Goal: Transaction & Acquisition: Purchase product/service

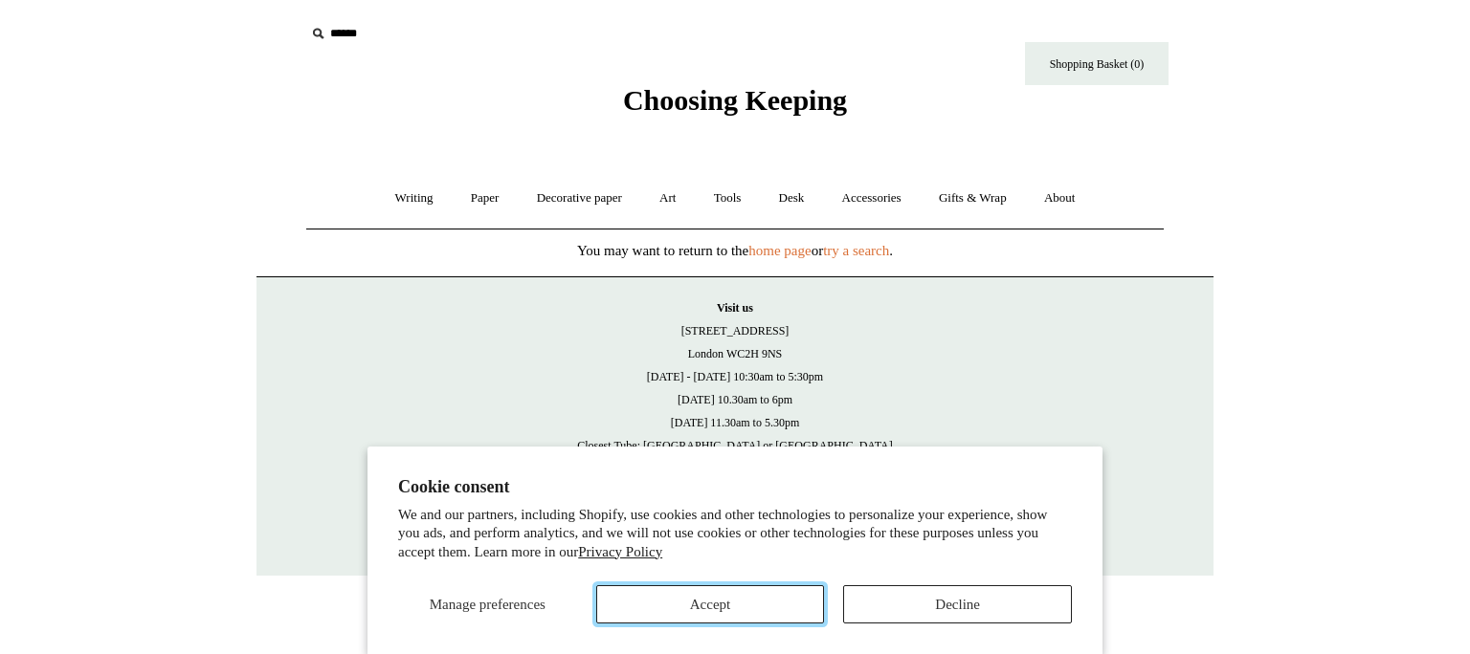
click at [762, 593] on button "Accept" at bounding box center [710, 605] width 229 height 38
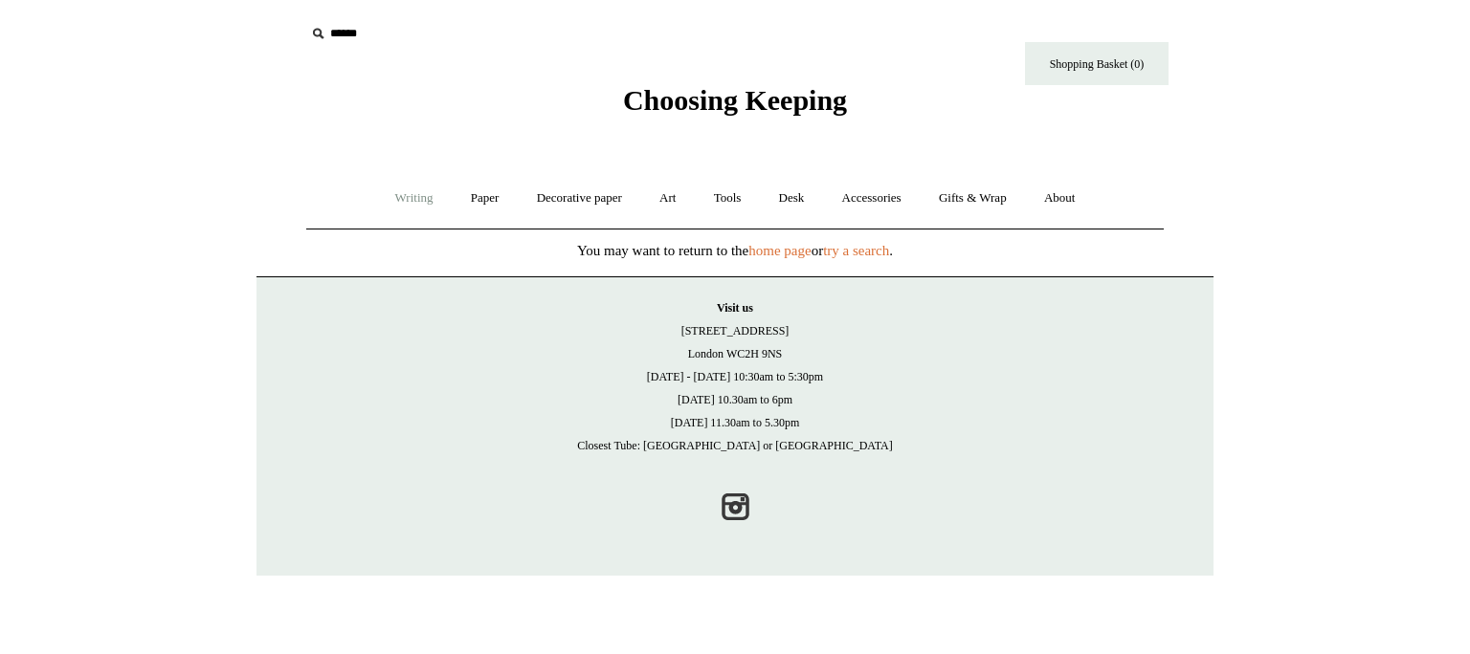
click at [410, 199] on link "Writing +" at bounding box center [414, 198] width 73 height 51
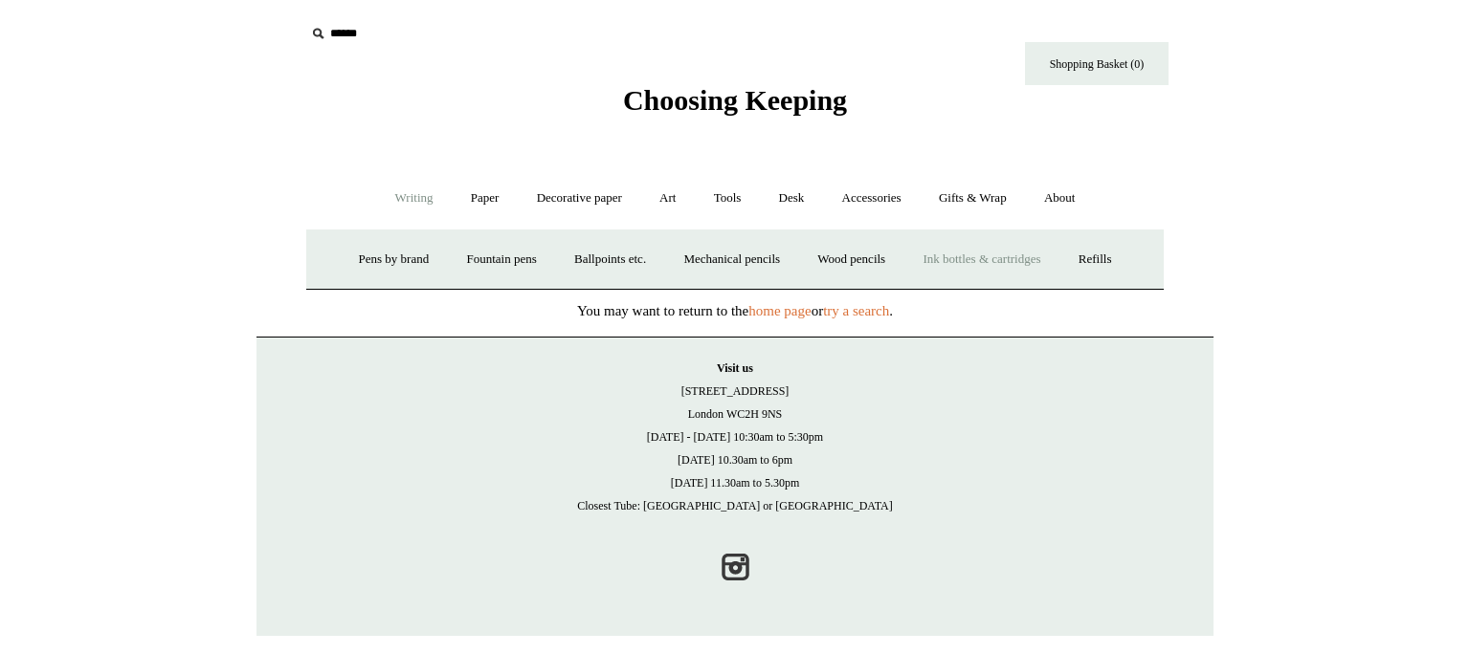
click at [984, 261] on link "Ink bottles & cartridges +" at bounding box center [981, 259] width 152 height 51
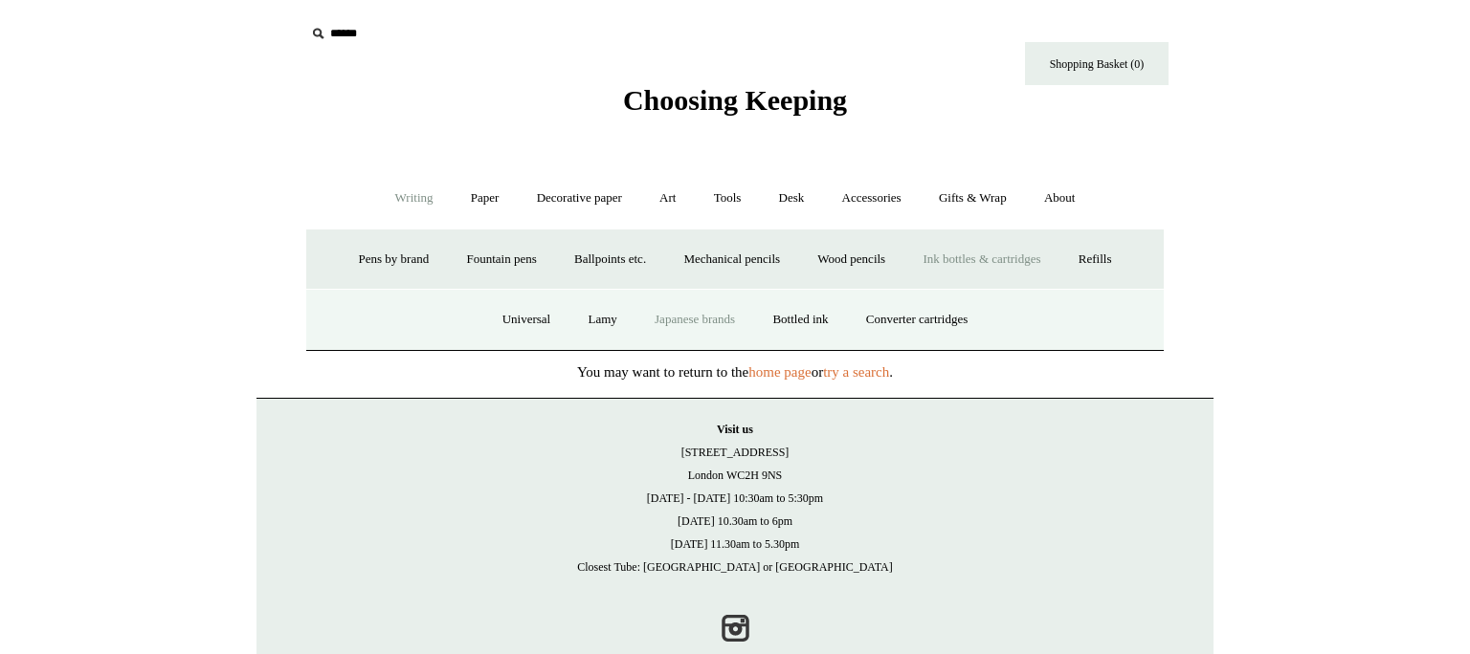
click at [706, 320] on link "Japanese brands" at bounding box center [694, 320] width 115 height 51
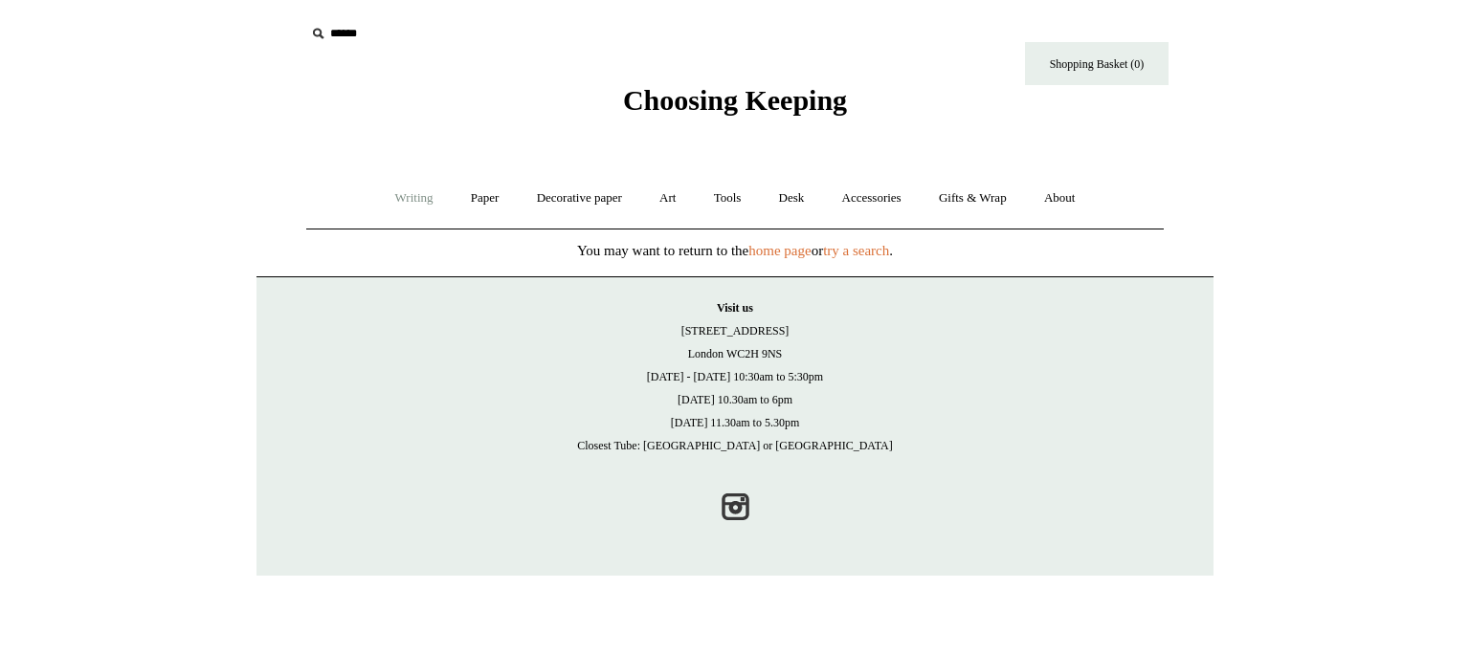
click at [407, 196] on link "Writing +" at bounding box center [414, 198] width 73 height 51
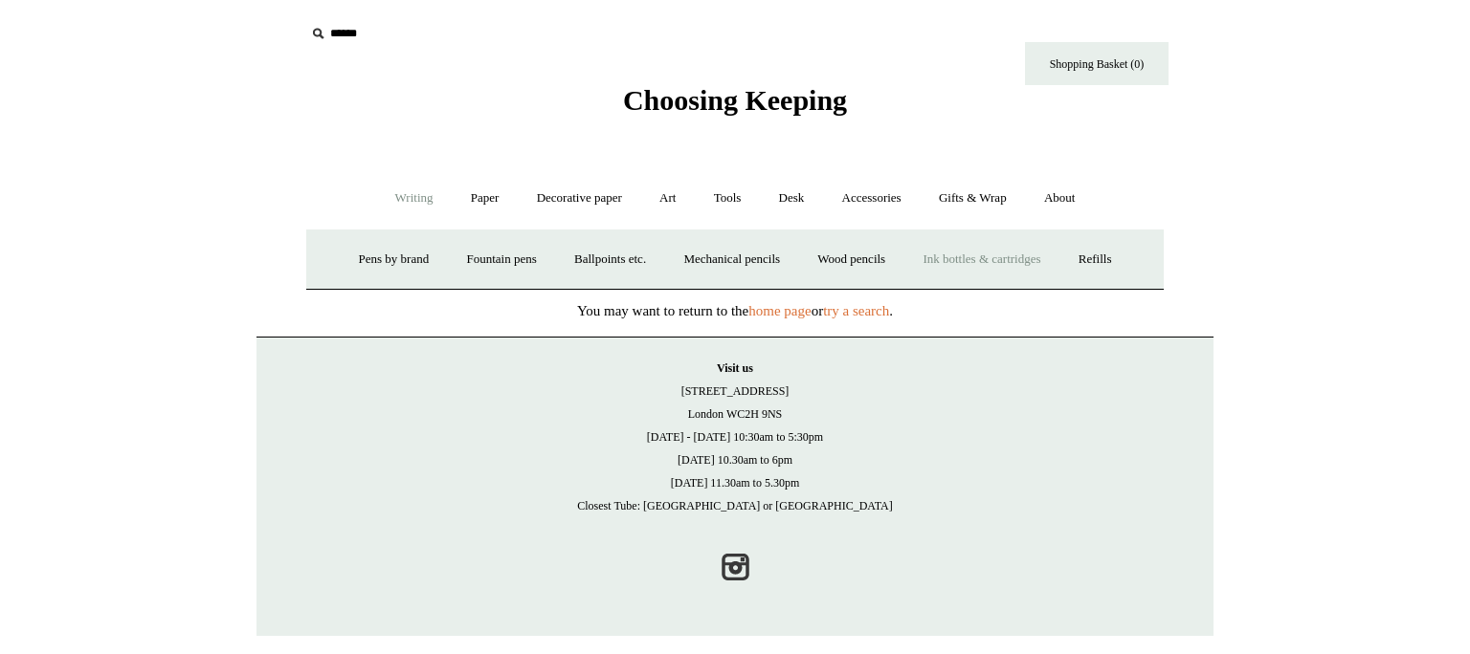
click at [960, 253] on link "Ink bottles & cartridges +" at bounding box center [981, 259] width 152 height 51
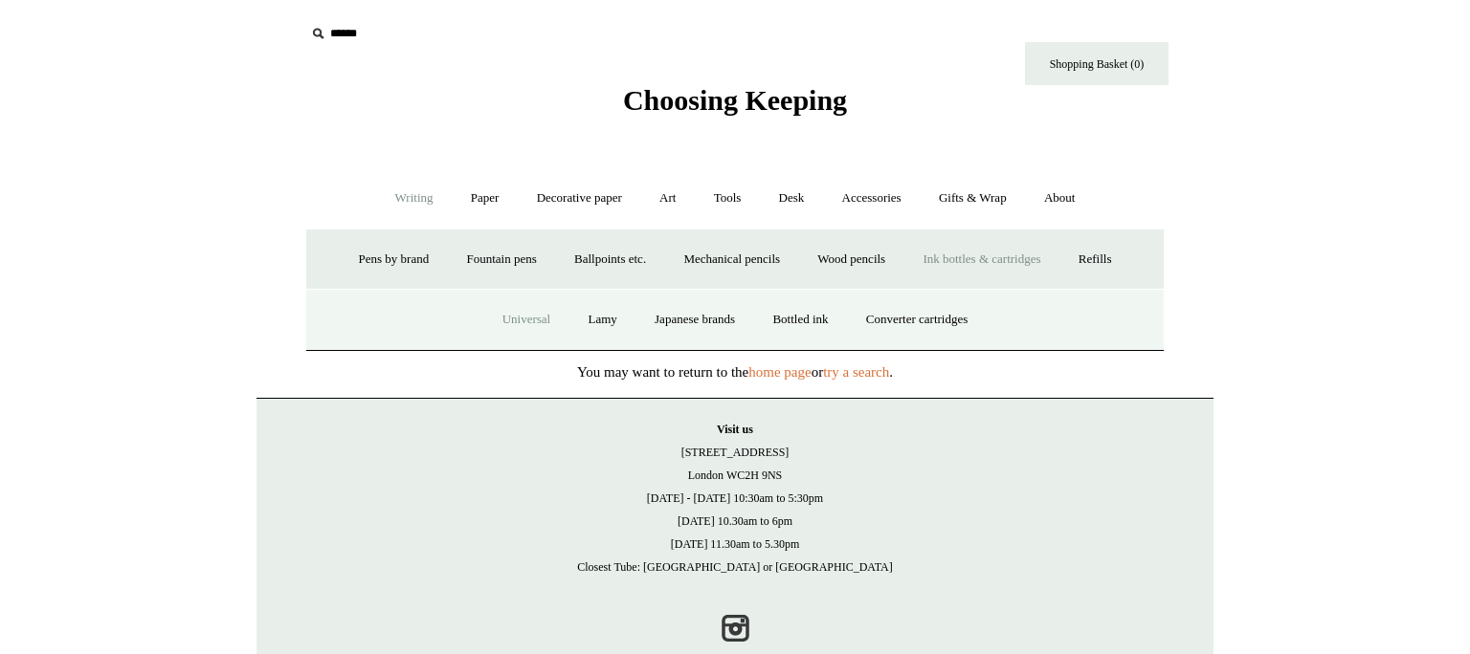
click at [510, 314] on link "Universal" at bounding box center [526, 320] width 83 height 51
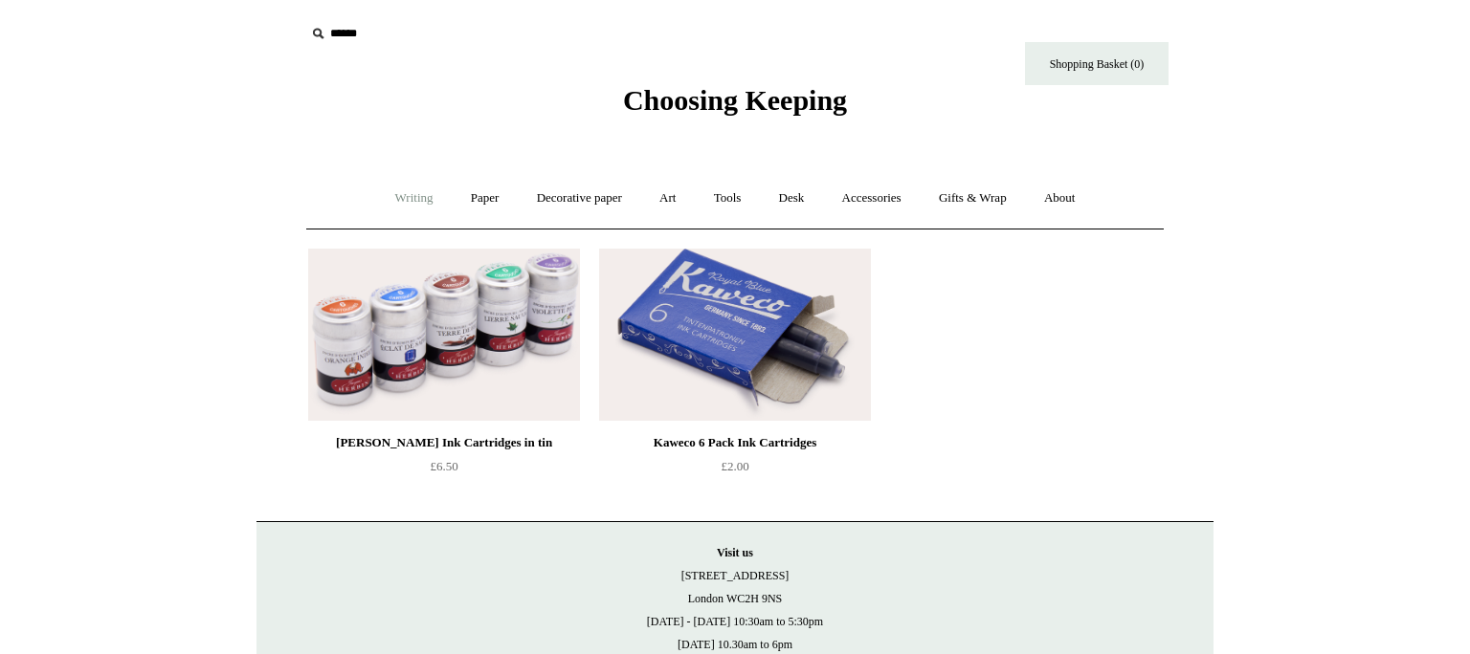
click at [390, 199] on link "Writing +" at bounding box center [414, 198] width 73 height 51
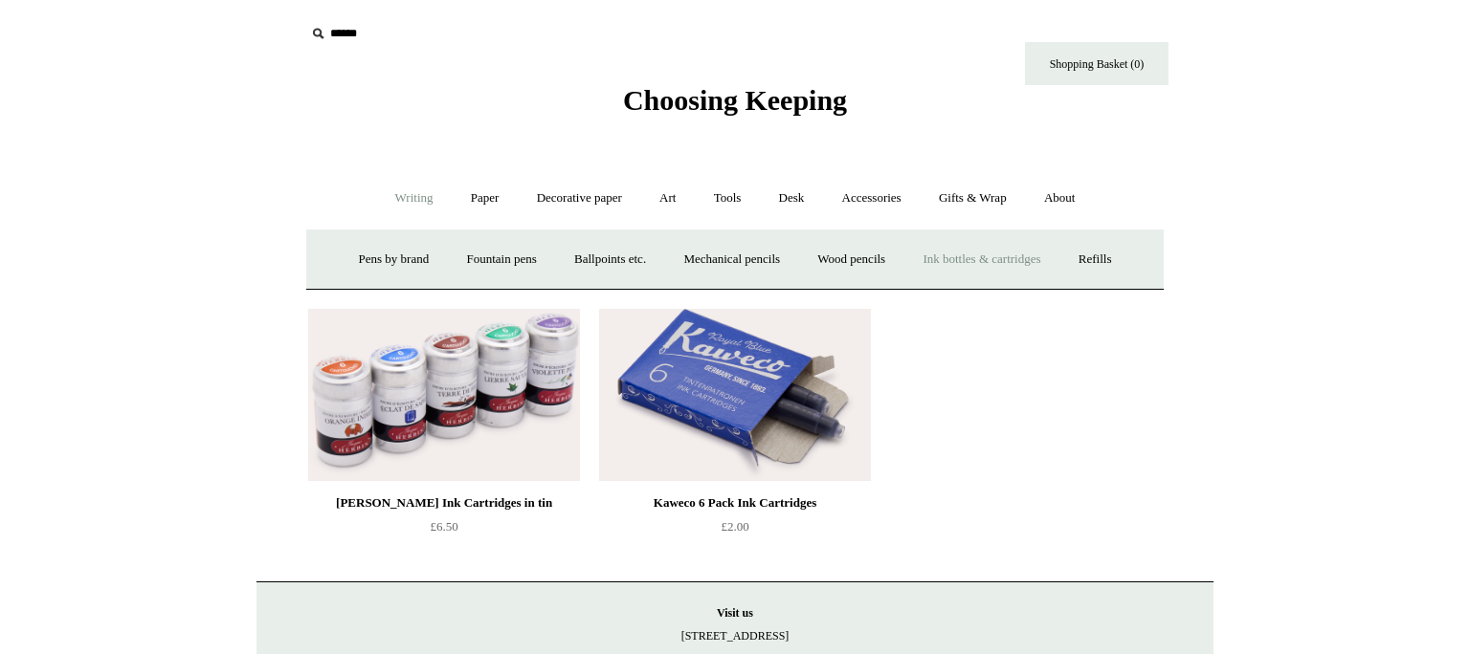
click at [998, 246] on link "Ink bottles & cartridges +" at bounding box center [981, 259] width 152 height 51
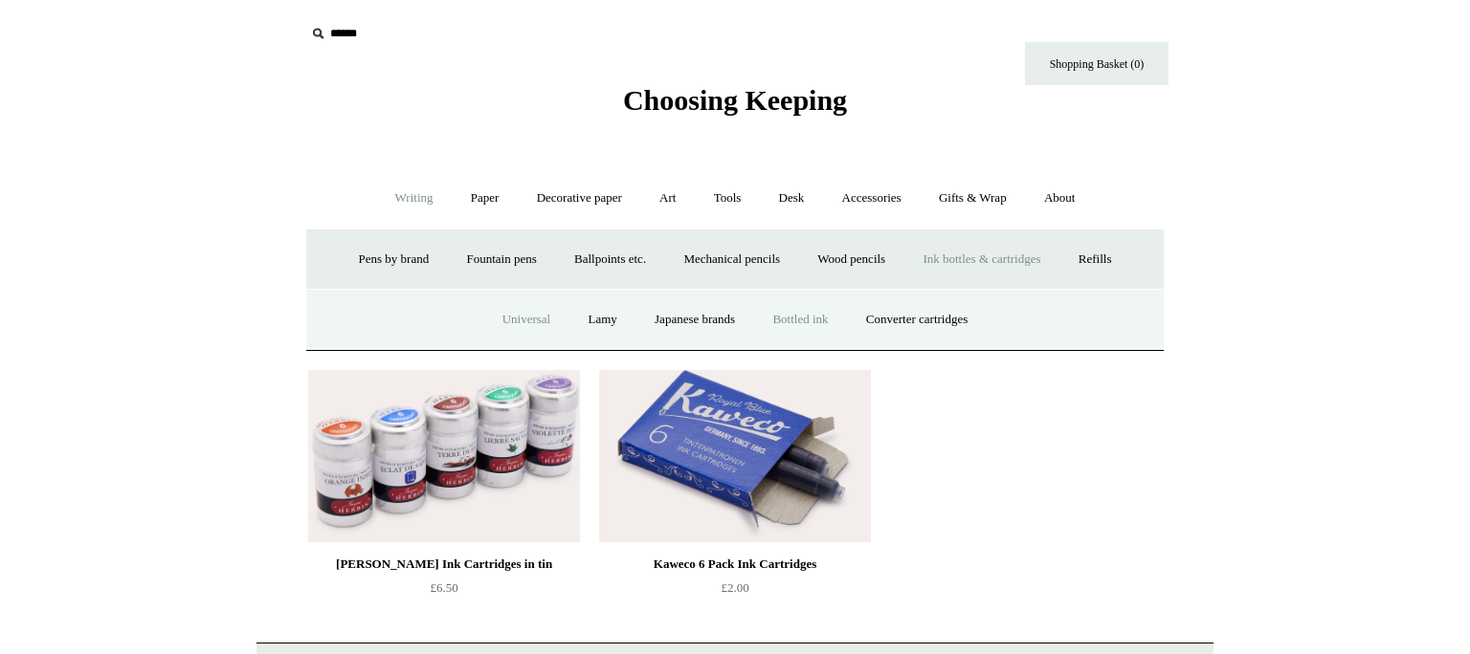
click at [791, 317] on link "Bottled ink" at bounding box center [800, 320] width 90 height 51
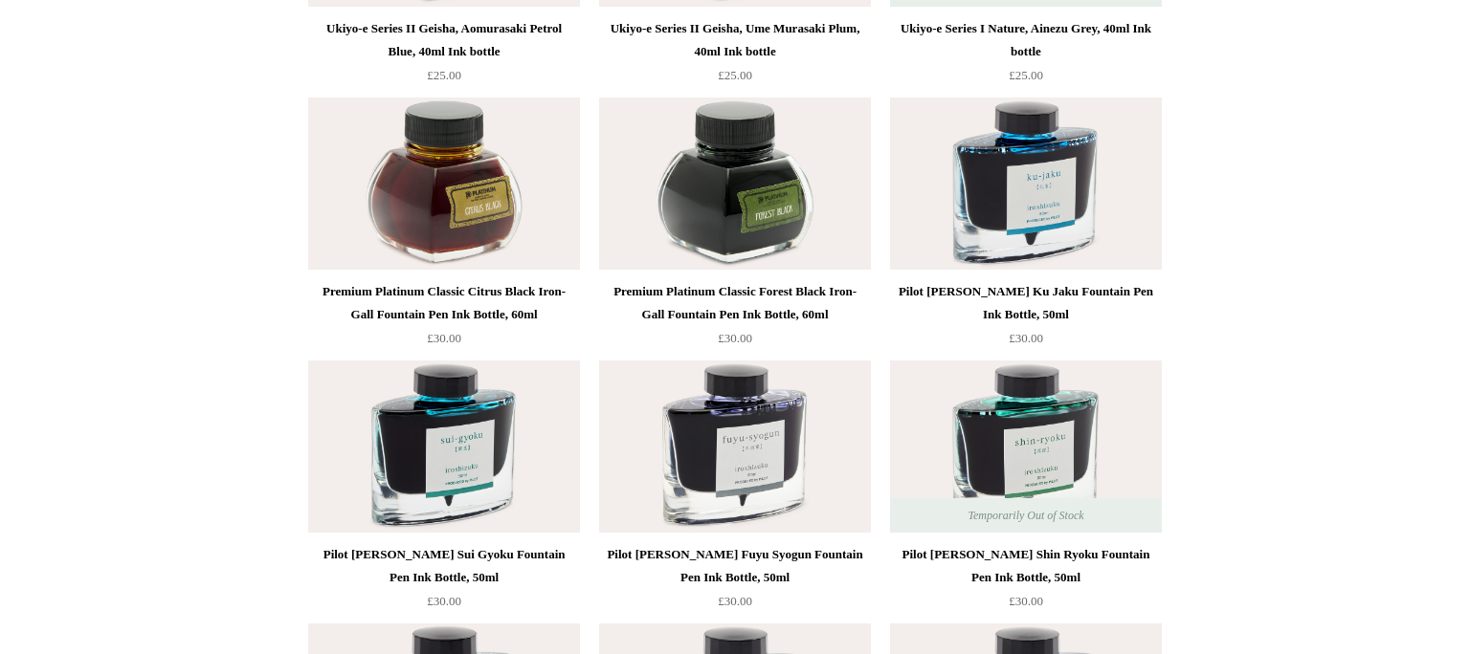
scroll to position [1994, 0]
click at [757, 463] on img at bounding box center [735, 446] width 272 height 172
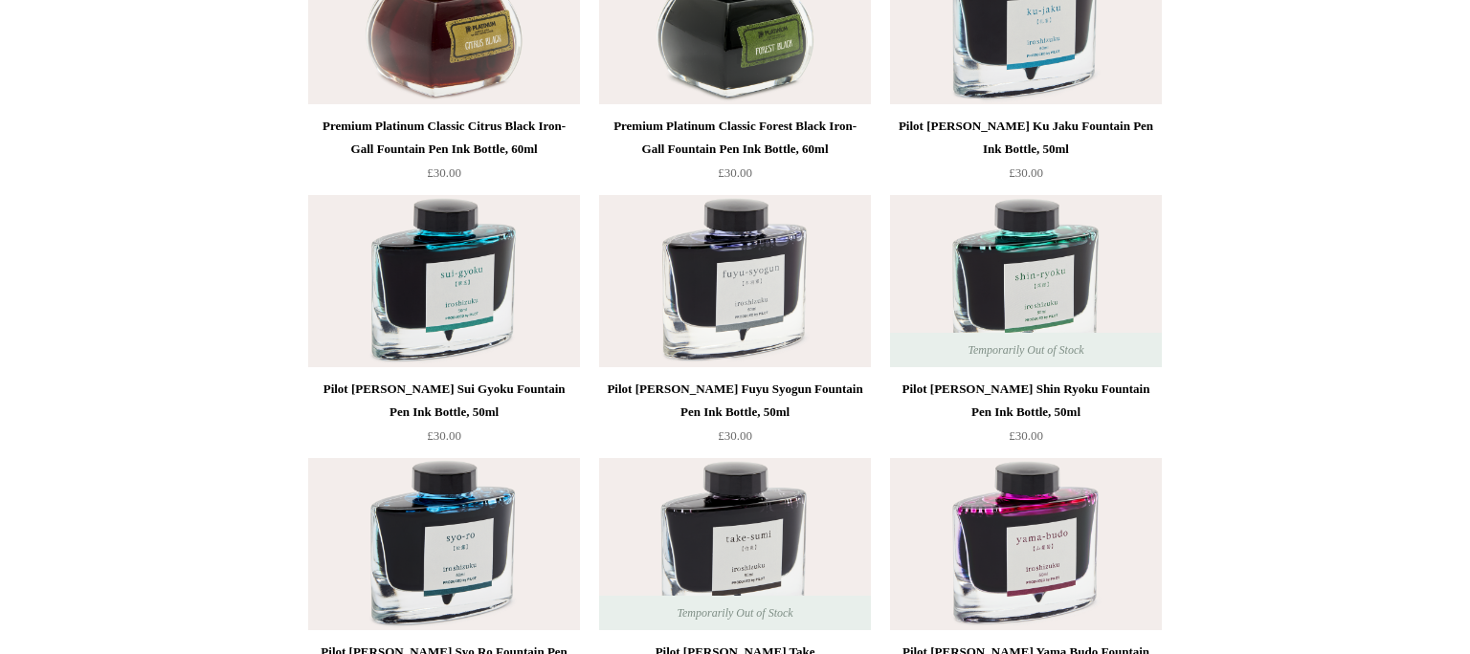
scroll to position [2155, 0]
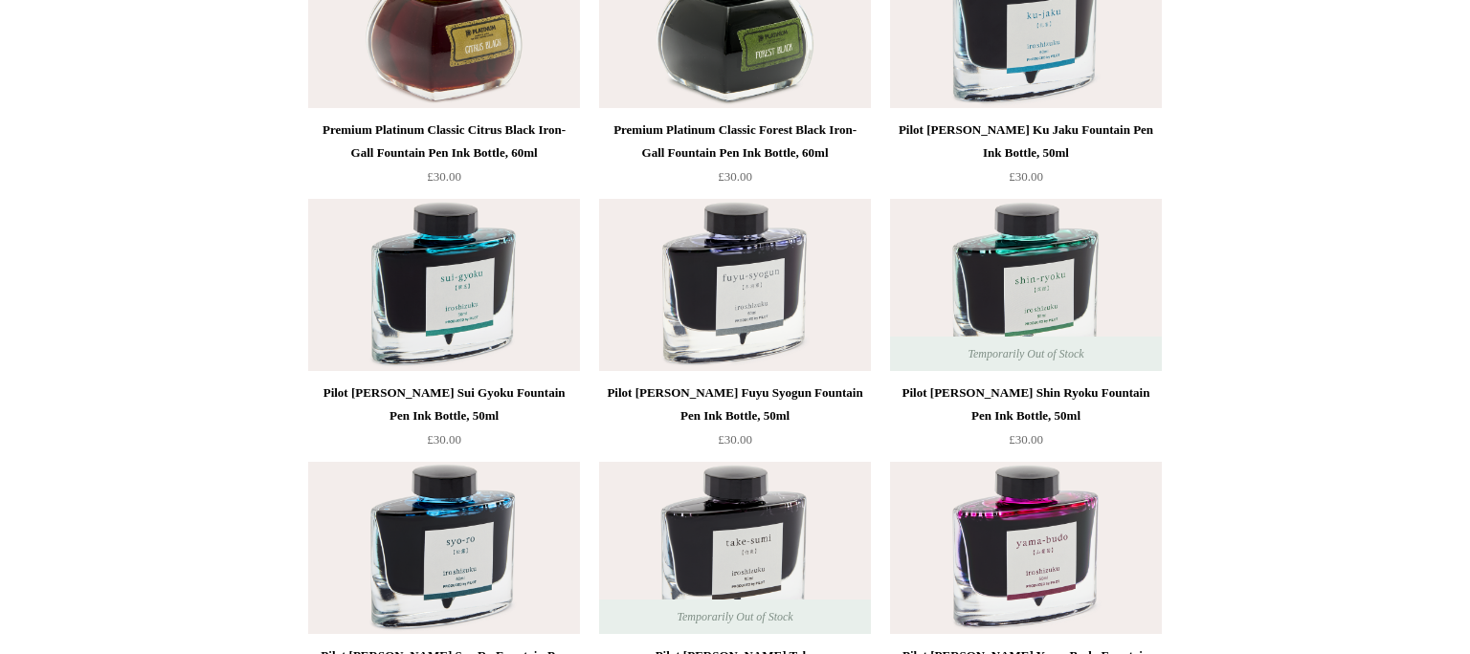
click at [763, 309] on img at bounding box center [735, 285] width 272 height 172
click at [411, 272] on img at bounding box center [444, 285] width 272 height 172
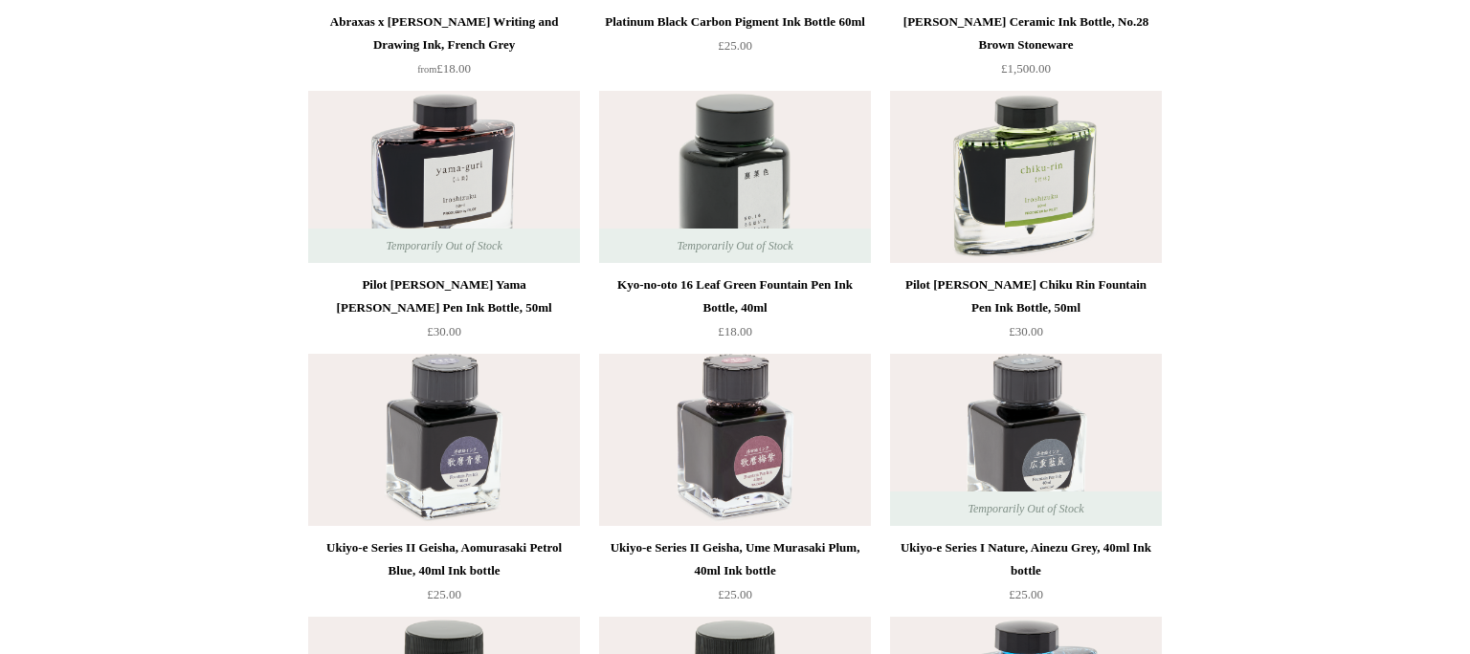
scroll to position [1445, 0]
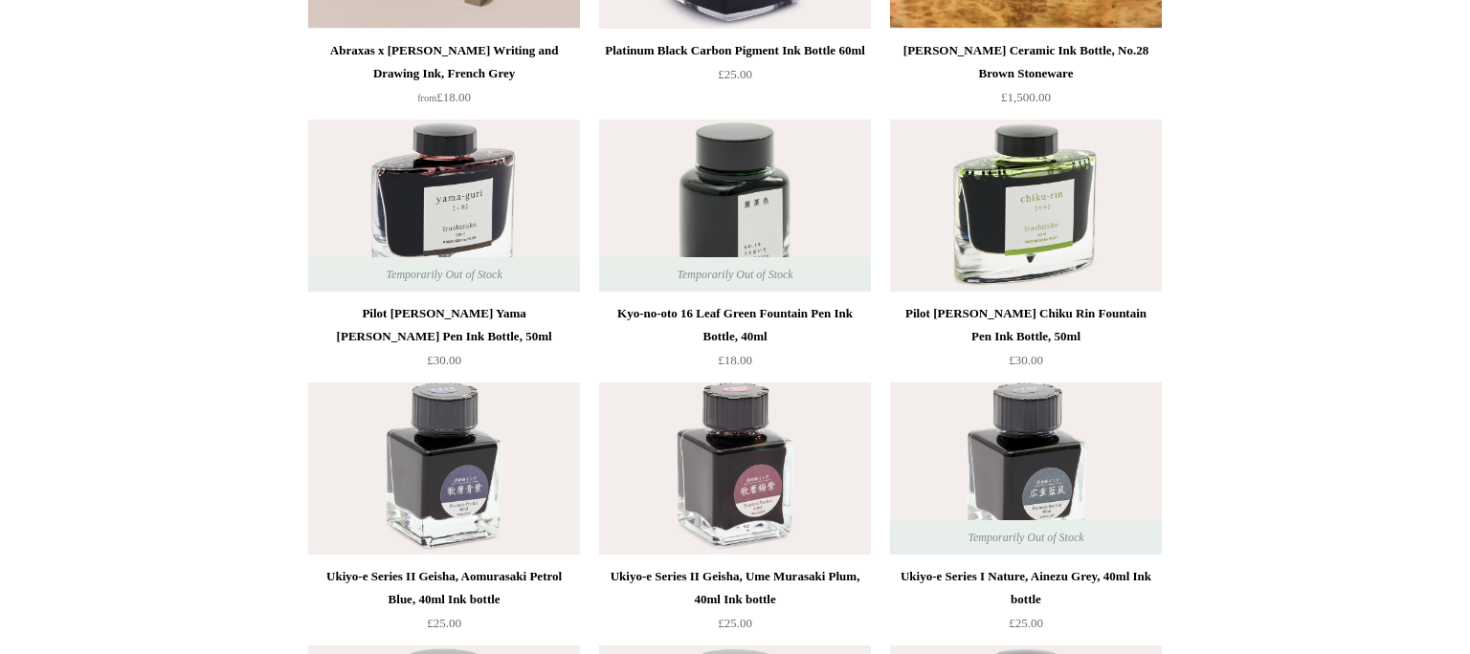
click at [1031, 243] on img at bounding box center [1026, 206] width 272 height 172
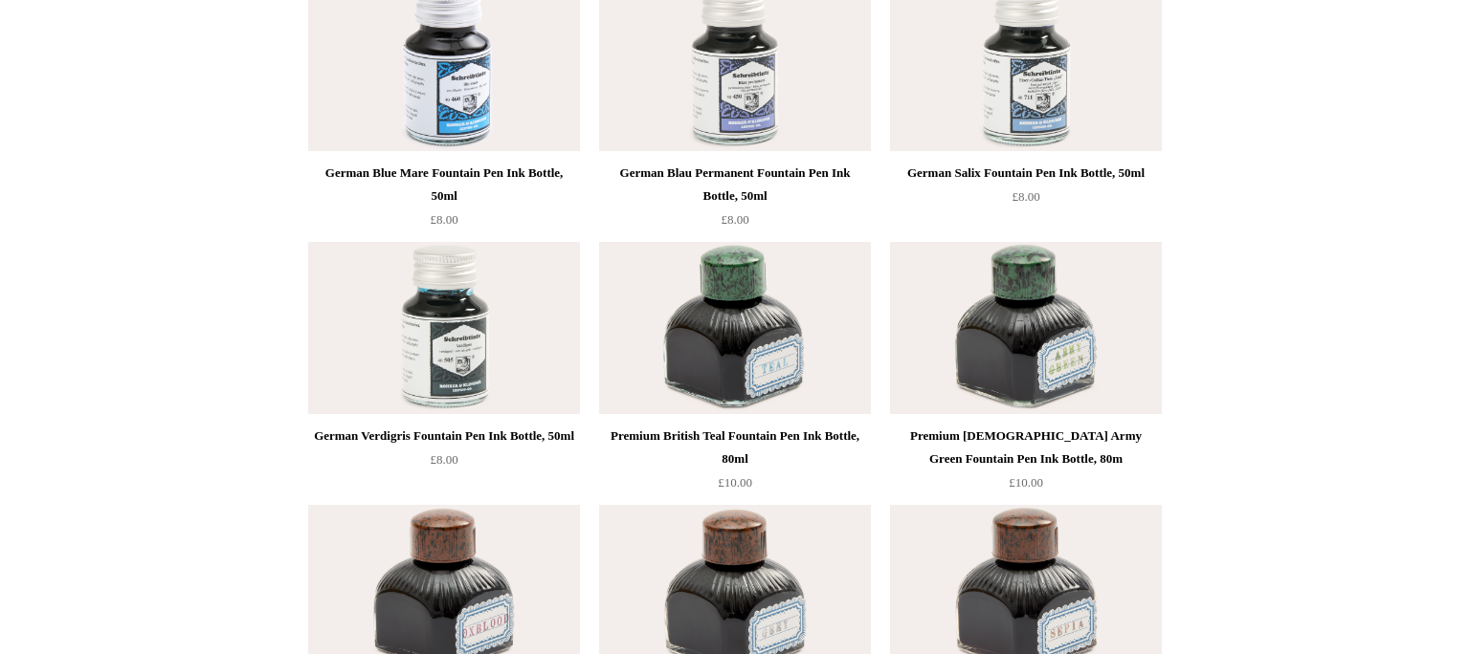
scroll to position [6824, 0]
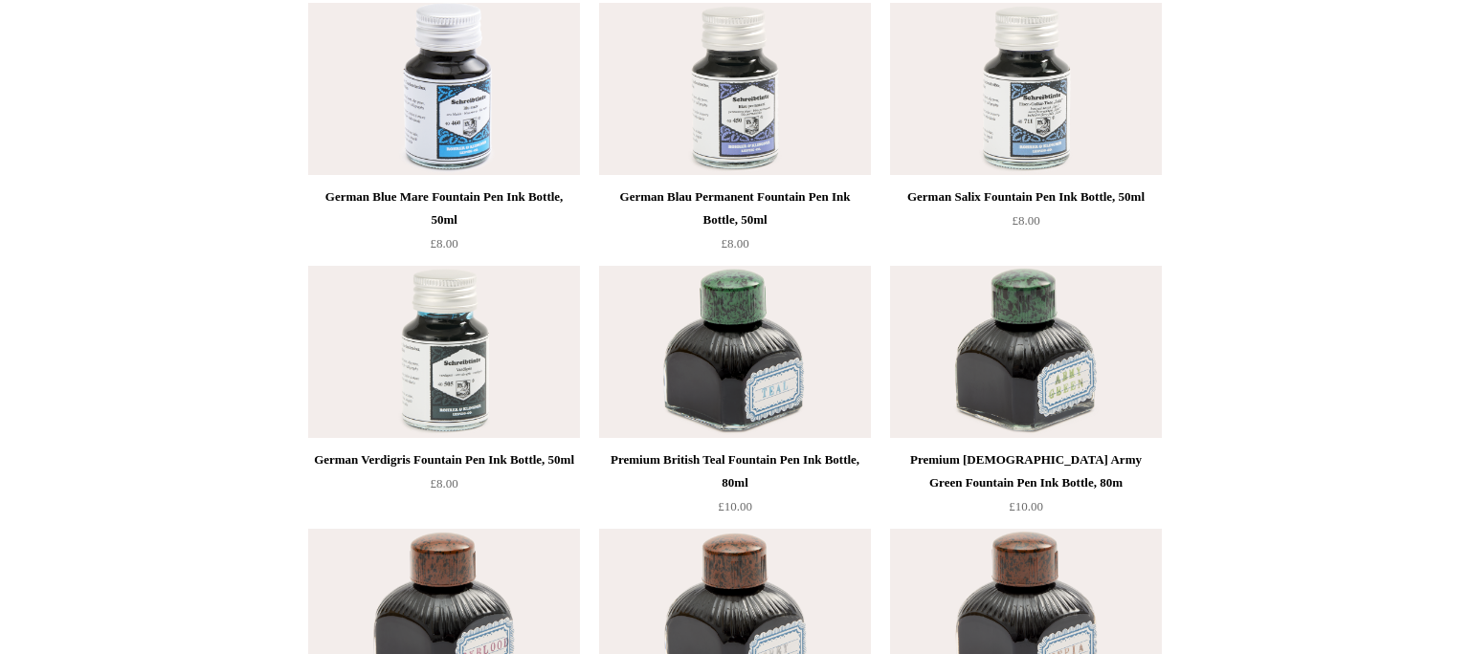
click at [1059, 384] on img at bounding box center [1026, 352] width 272 height 172
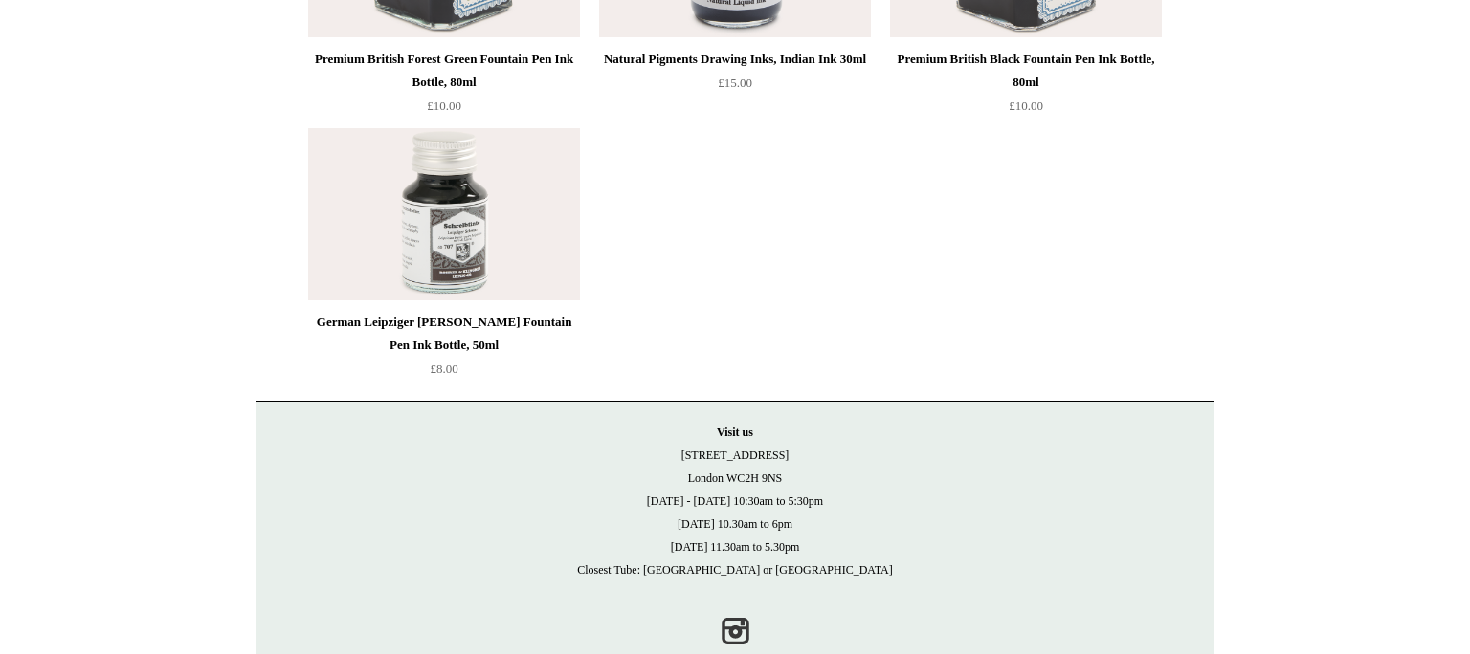
scroll to position [7796, 0]
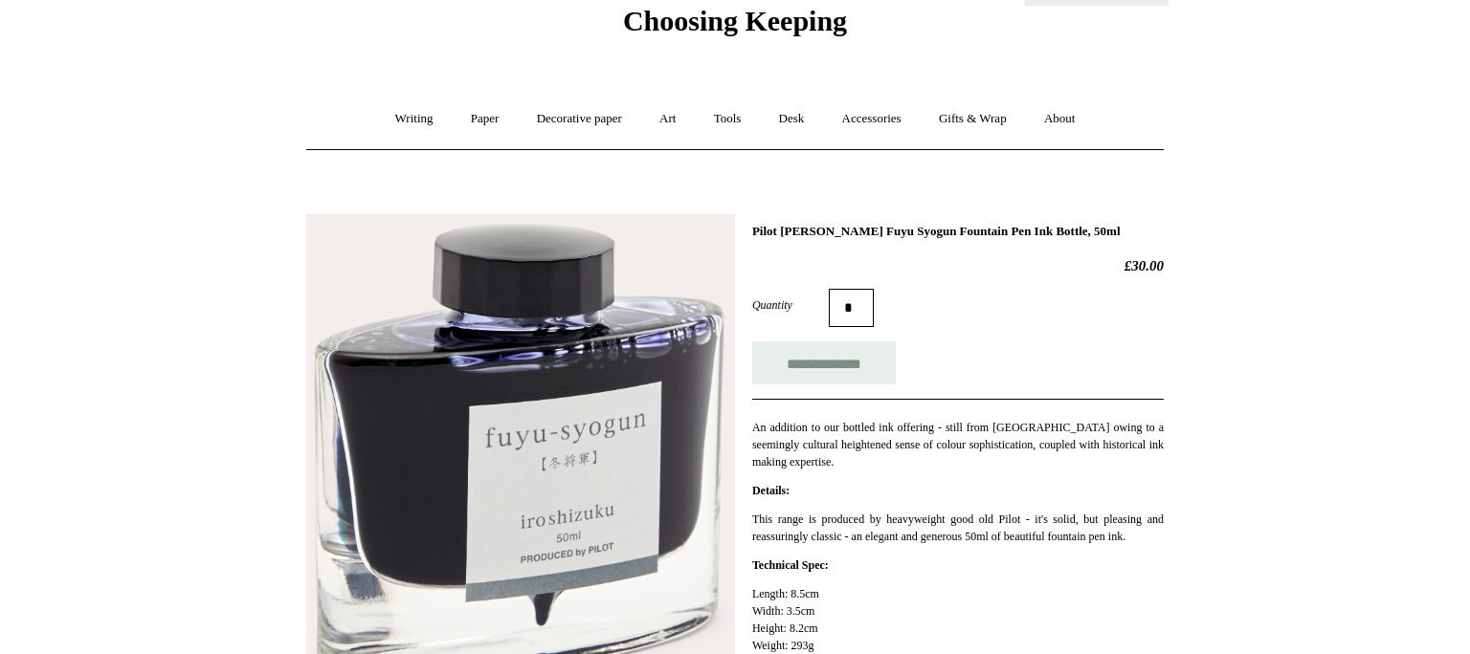
scroll to position [63, 0]
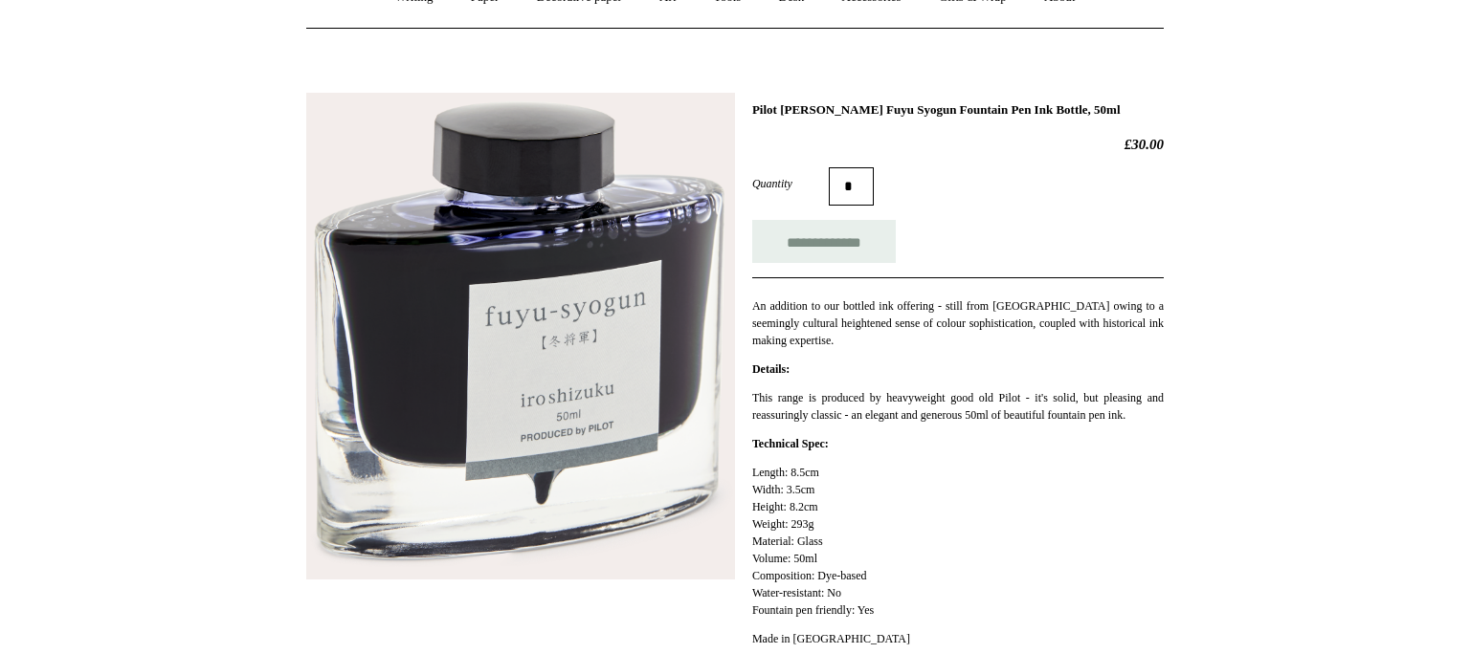
scroll to position [207, 0]
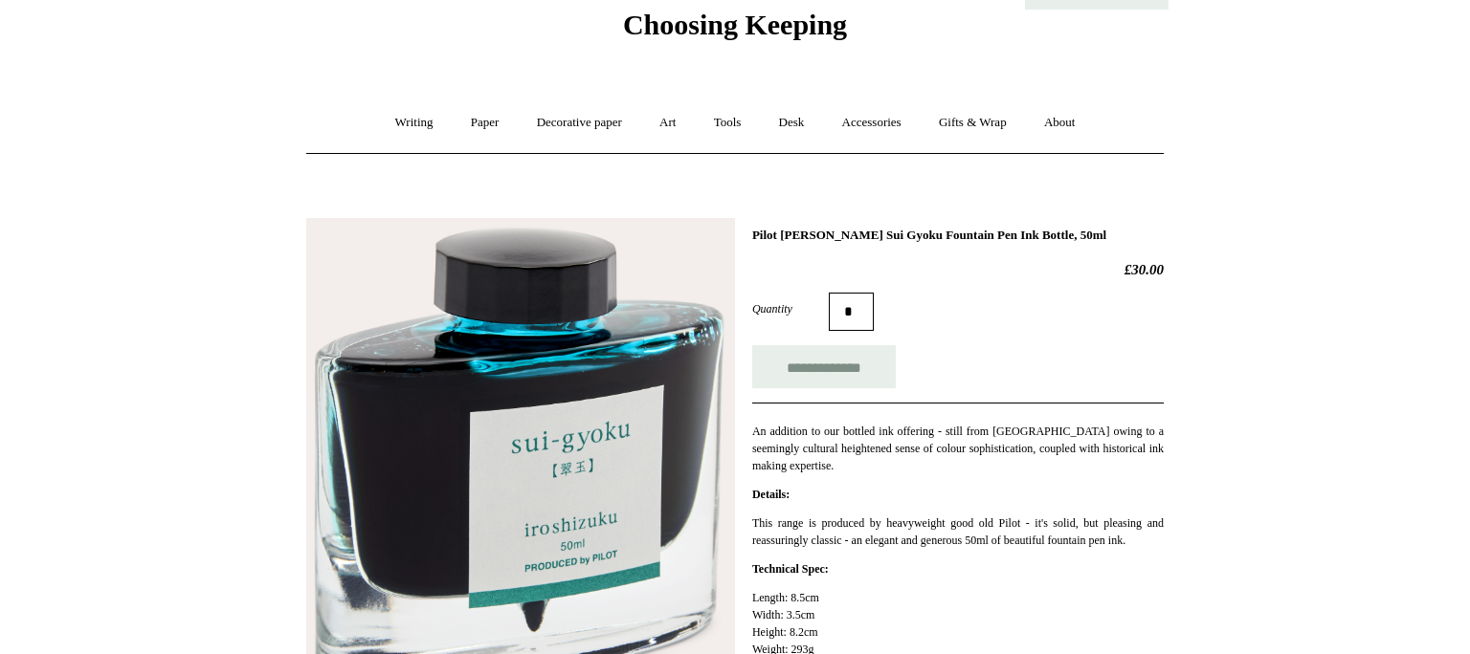
scroll to position [77, 0]
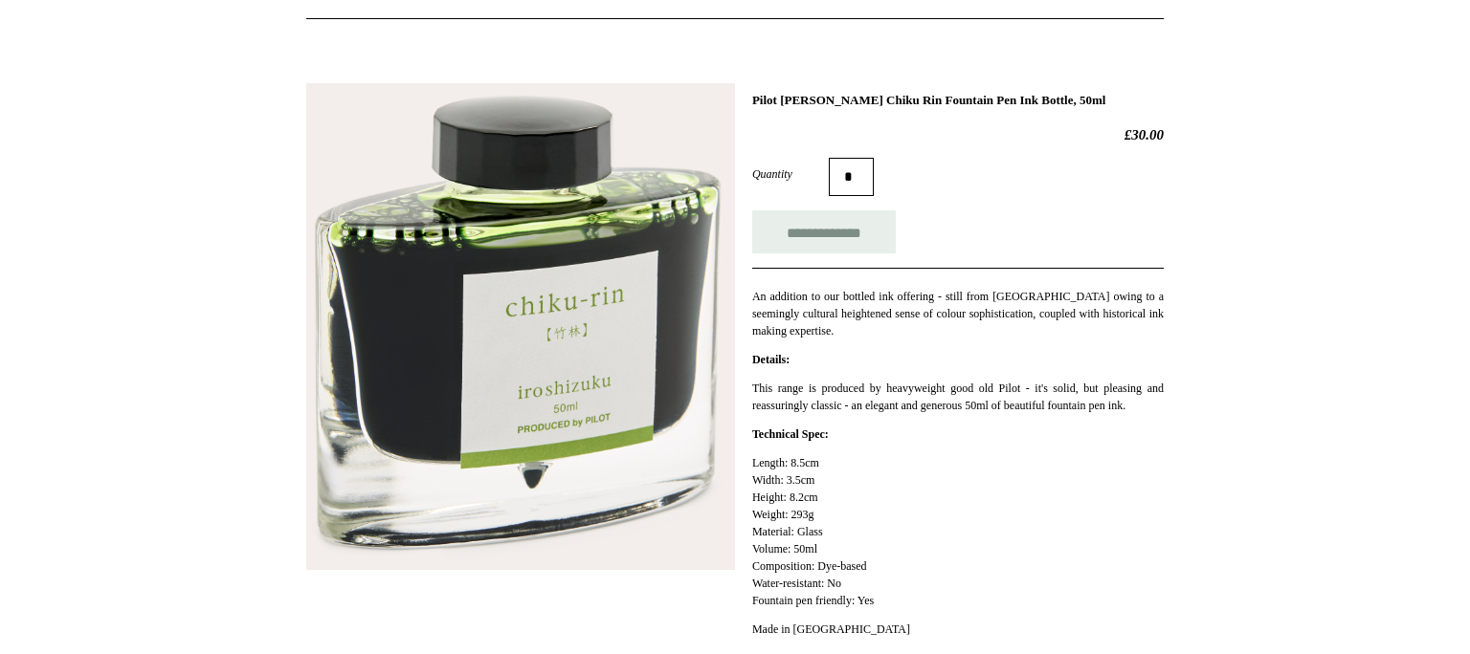
scroll to position [202, 0]
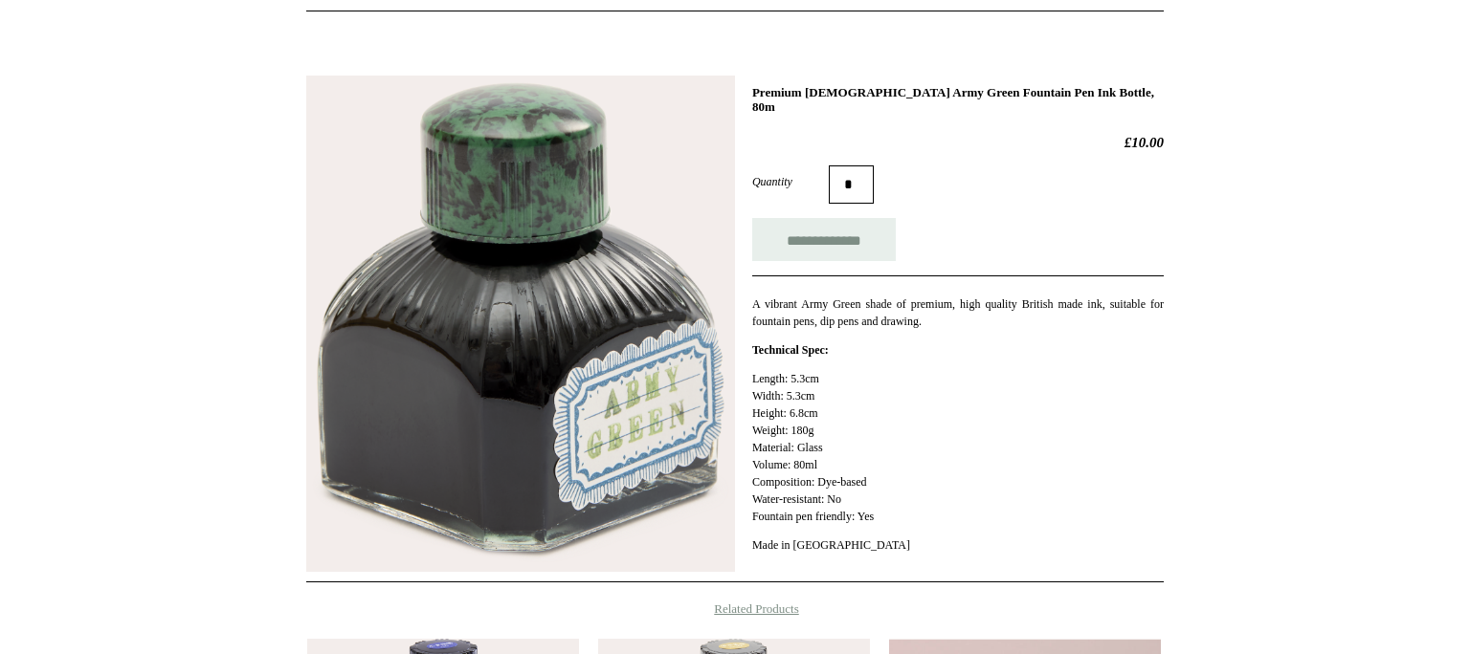
scroll to position [221, 0]
